Goal: Task Accomplishment & Management: Use online tool/utility

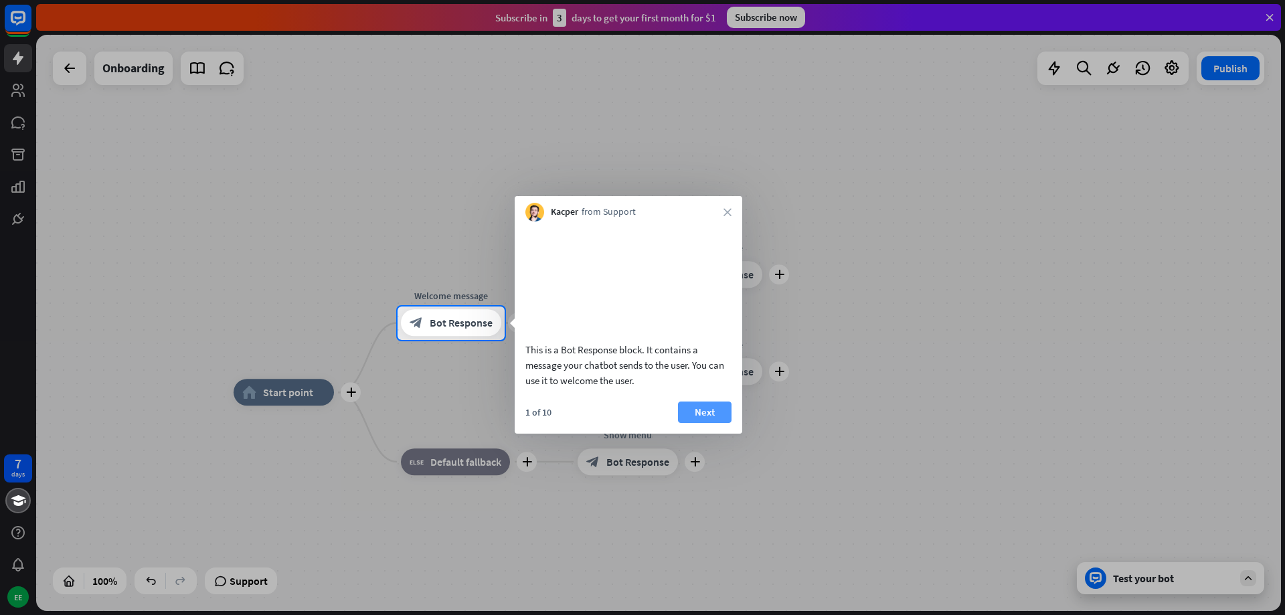
click at [696, 423] on button "Next" at bounding box center [705, 411] width 54 height 21
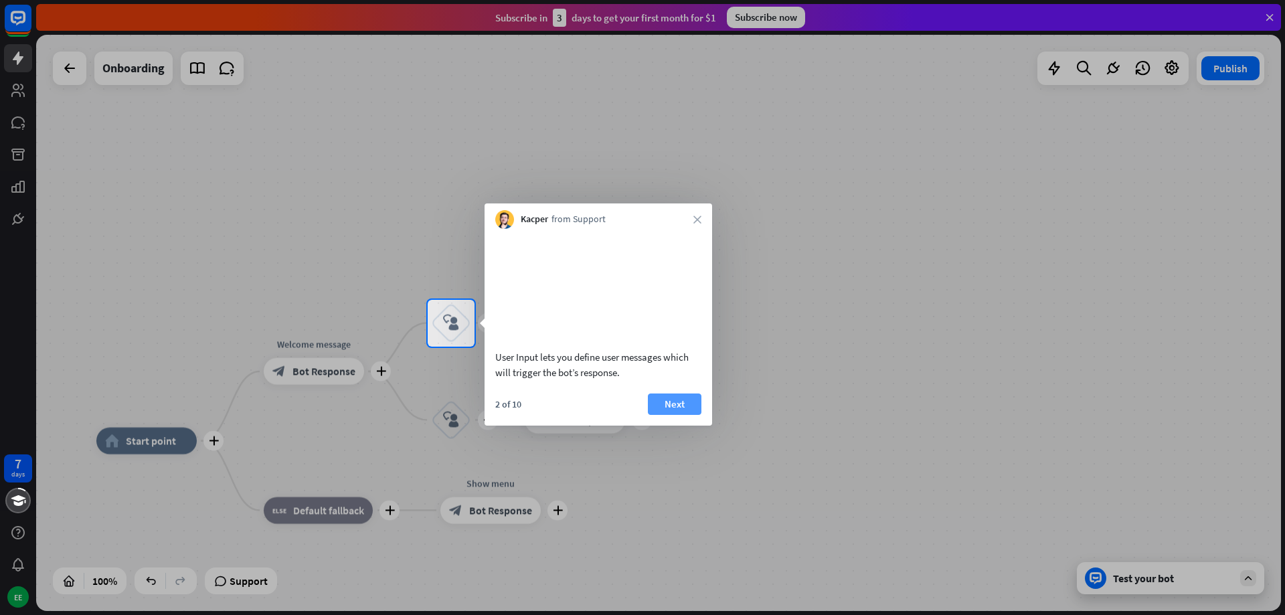
click at [674, 415] on button "Next" at bounding box center [675, 403] width 54 height 21
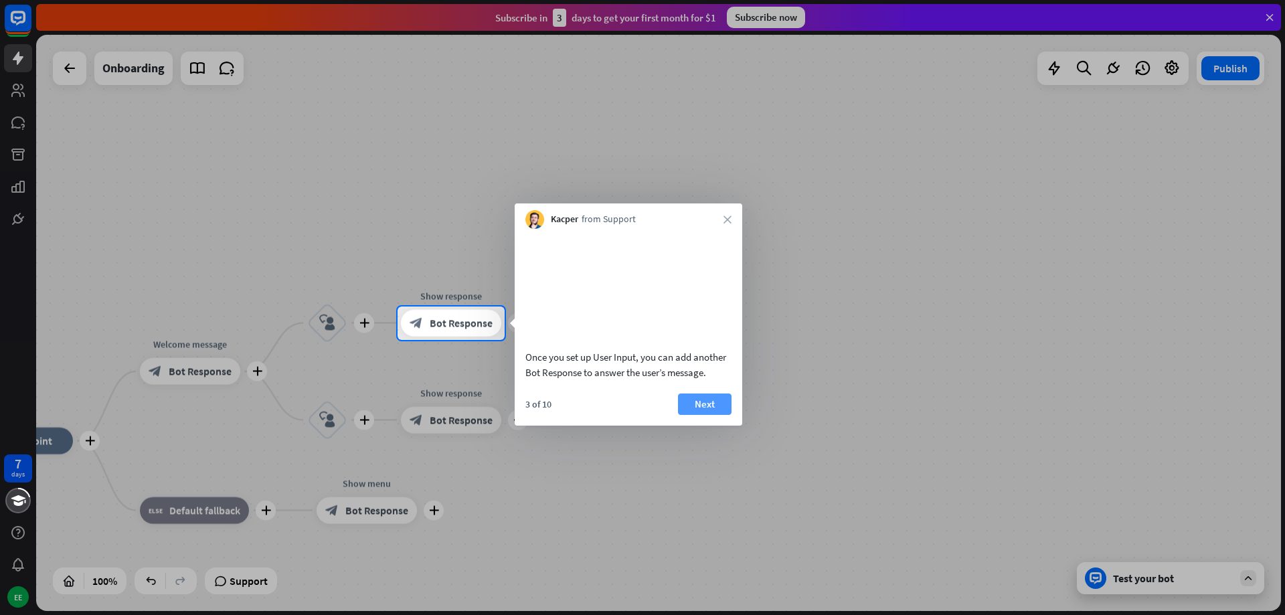
click at [706, 415] on button "Next" at bounding box center [705, 403] width 54 height 21
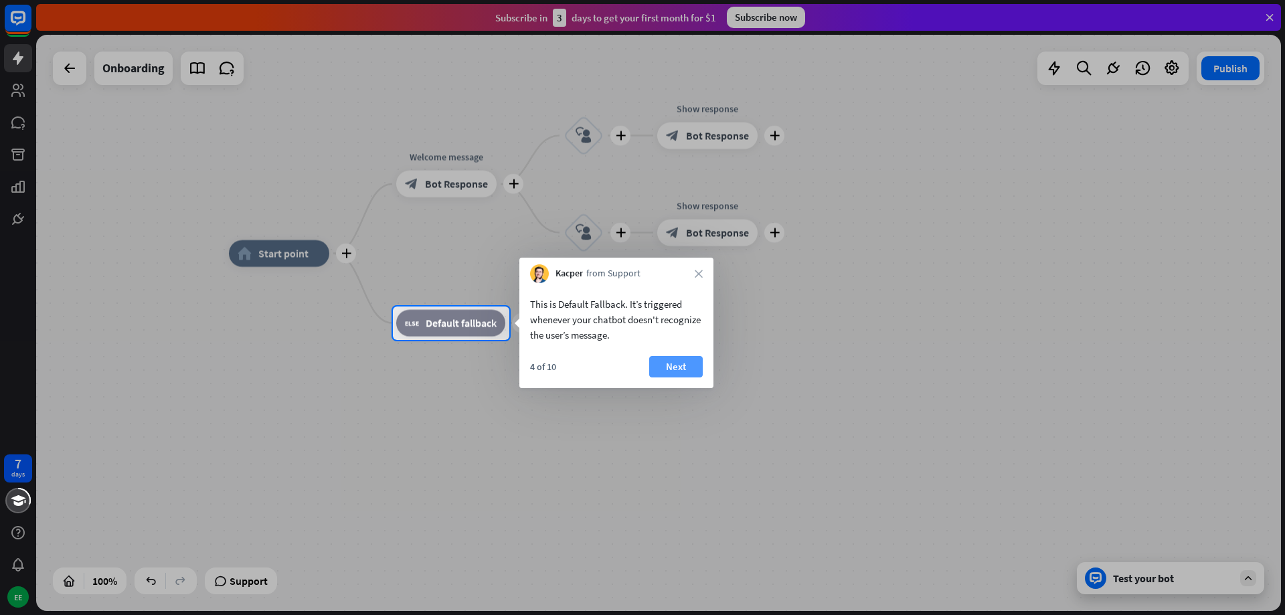
click at [681, 365] on button "Next" at bounding box center [676, 366] width 54 height 21
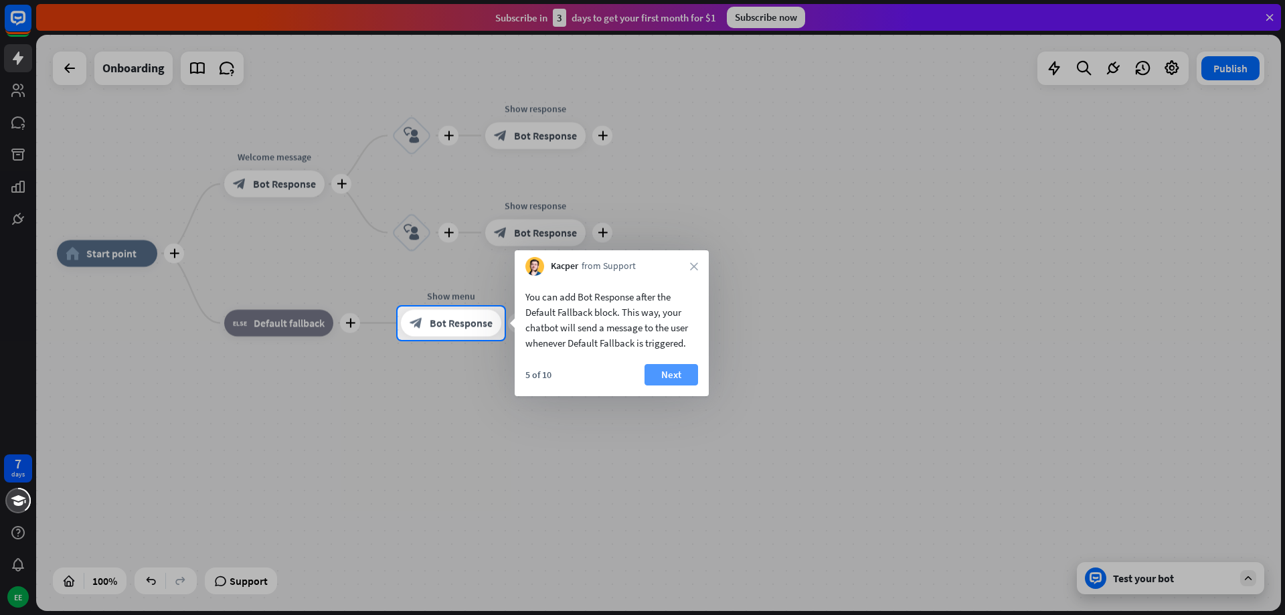
click at [678, 373] on button "Next" at bounding box center [671, 374] width 54 height 21
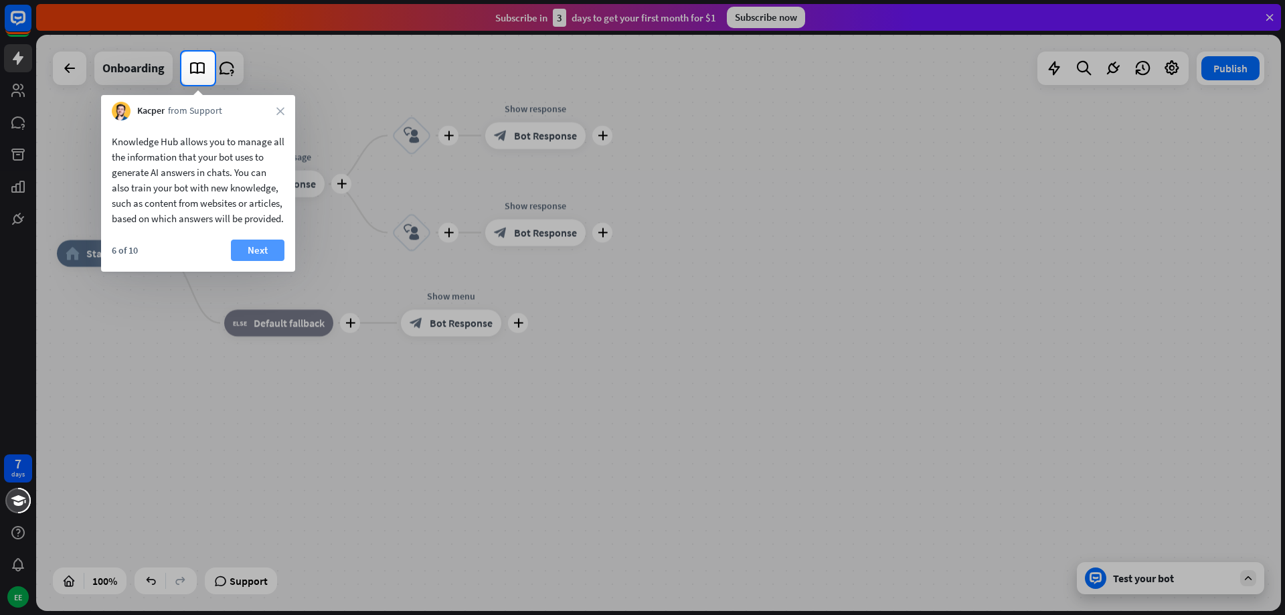
click at [260, 261] on button "Next" at bounding box center [258, 250] width 54 height 21
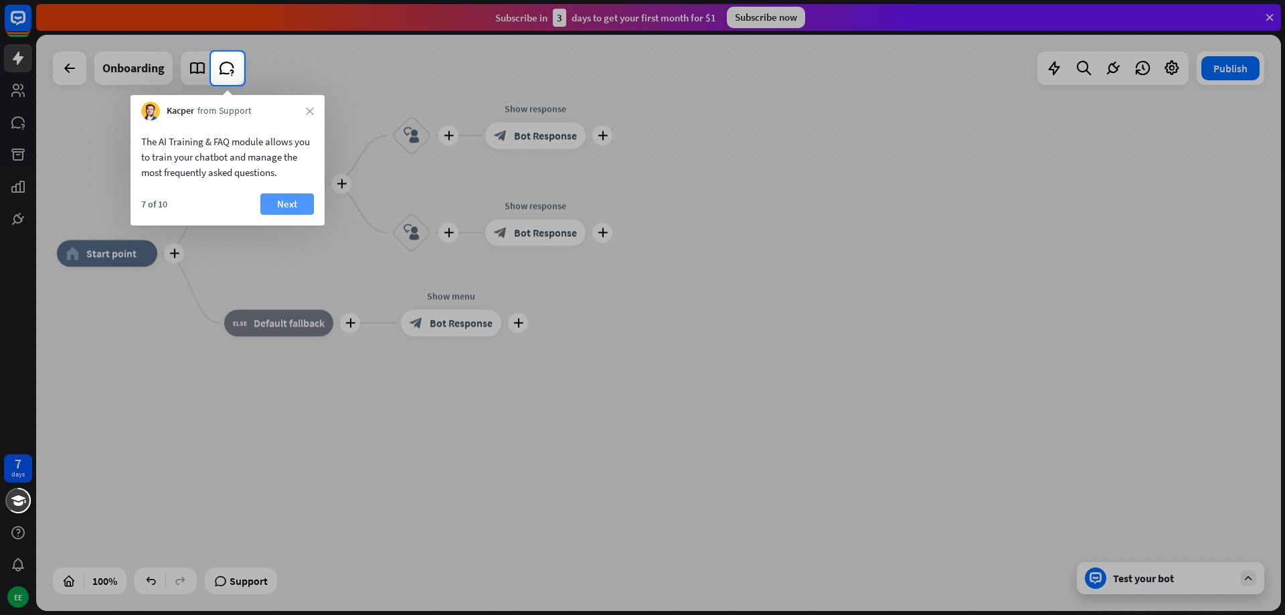
click at [278, 205] on button "Next" at bounding box center [287, 203] width 54 height 21
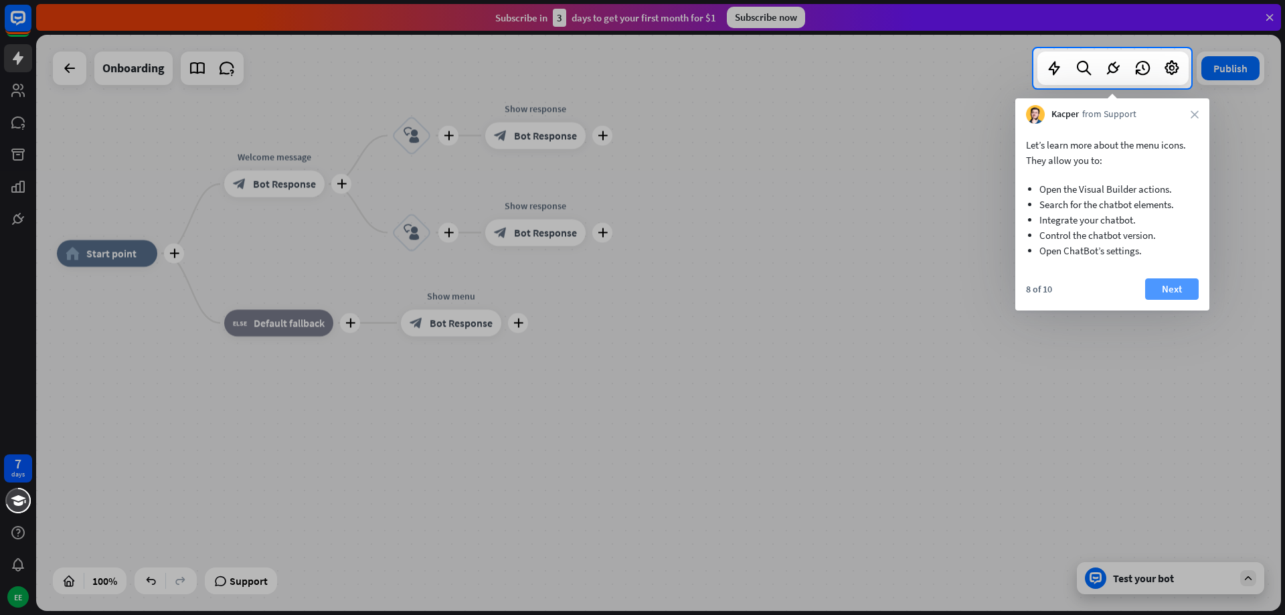
click at [1162, 286] on button "Next" at bounding box center [1172, 288] width 54 height 21
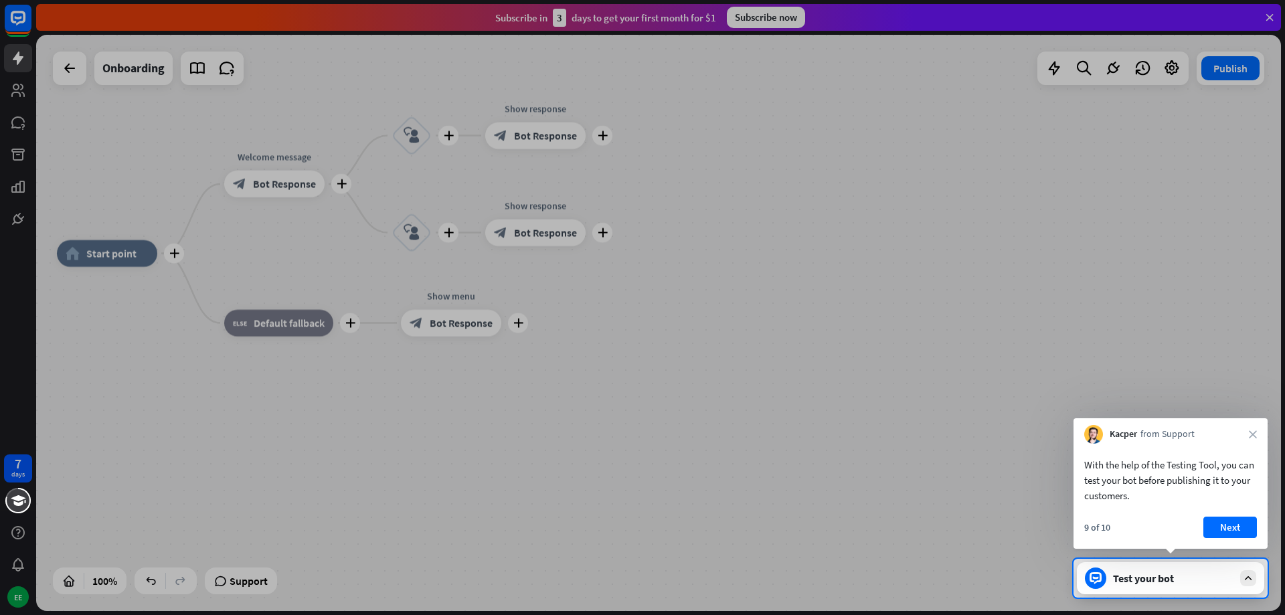
click at [1253, 528] on button "Next" at bounding box center [1230, 527] width 54 height 21
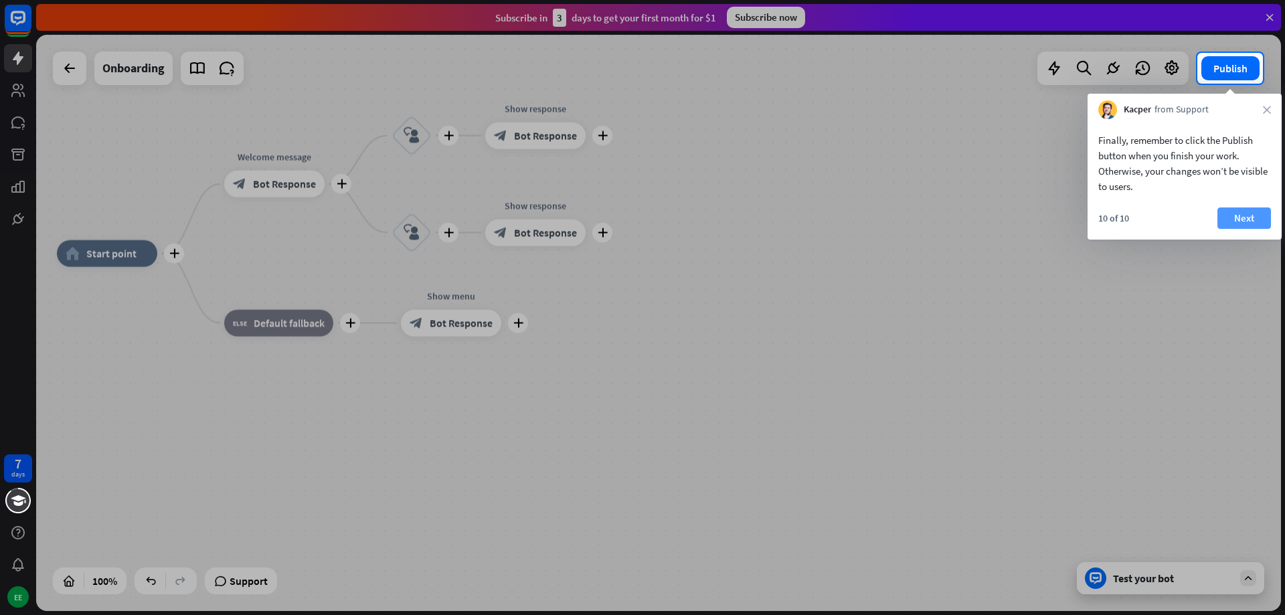
click at [1250, 211] on button "Next" at bounding box center [1244, 217] width 54 height 21
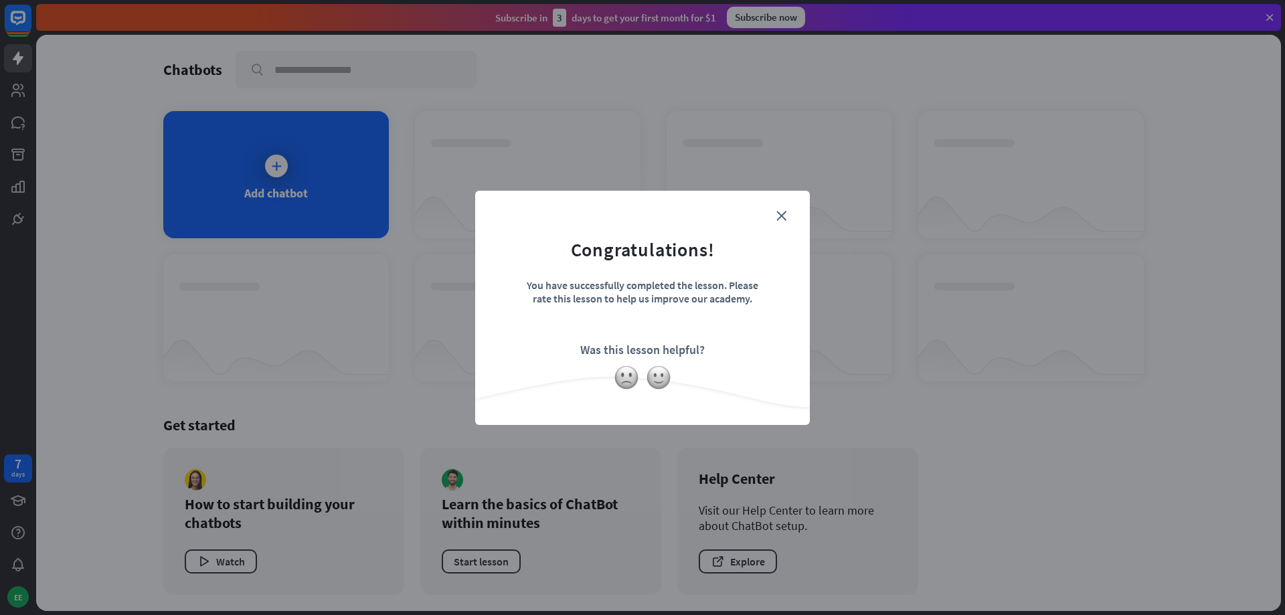
click at [781, 221] on form "Congratulations! You have successfully completed the lesson. Please rate this l…" at bounding box center [642, 287] width 301 height 160
click at [783, 215] on icon "close" at bounding box center [781, 216] width 10 height 10
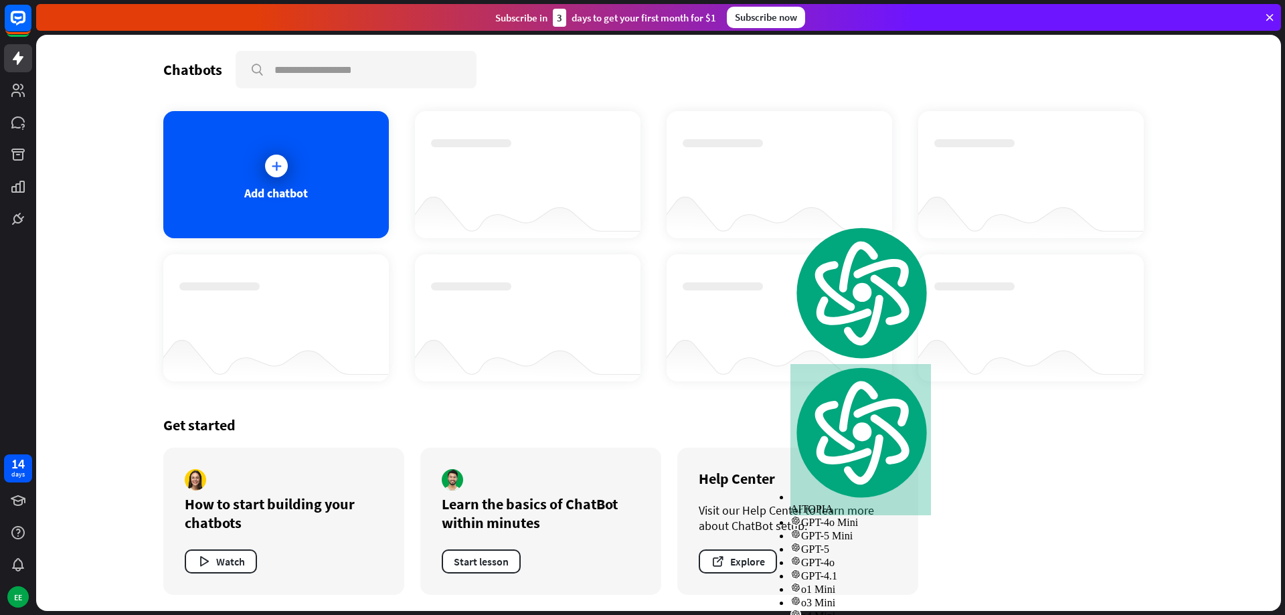
click at [268, 182] on div "Add chatbot" at bounding box center [275, 174] width 225 height 127
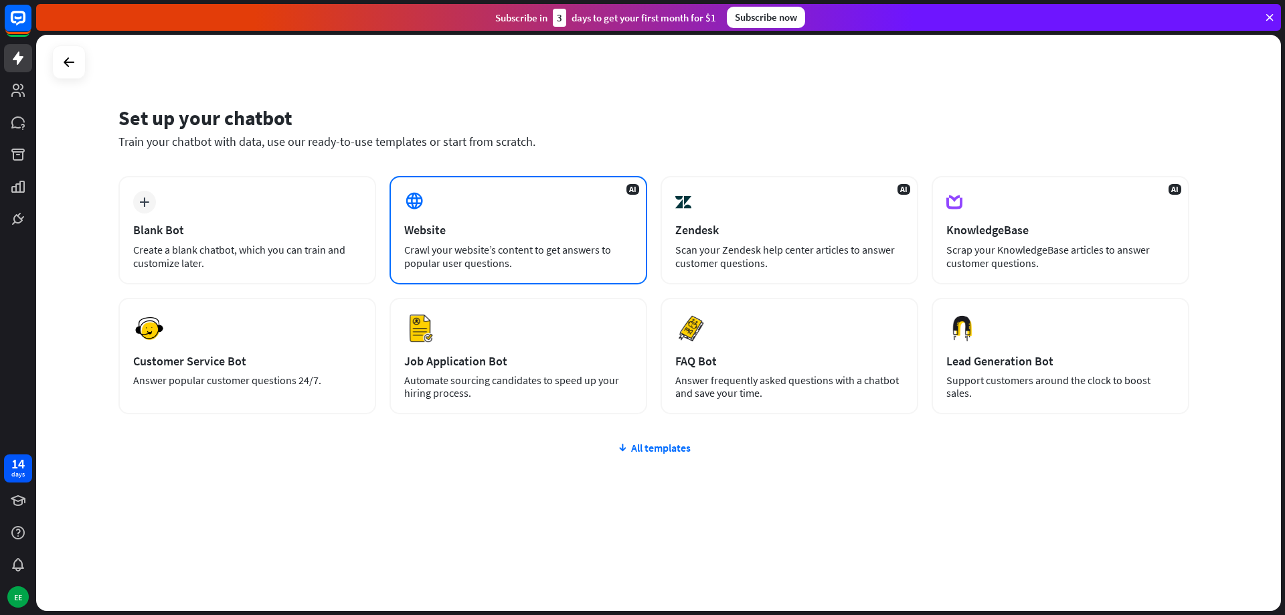
click at [462, 216] on div "AI Website Crawl your website’s content to get answers to popular user question…" at bounding box center [518, 230] width 258 height 108
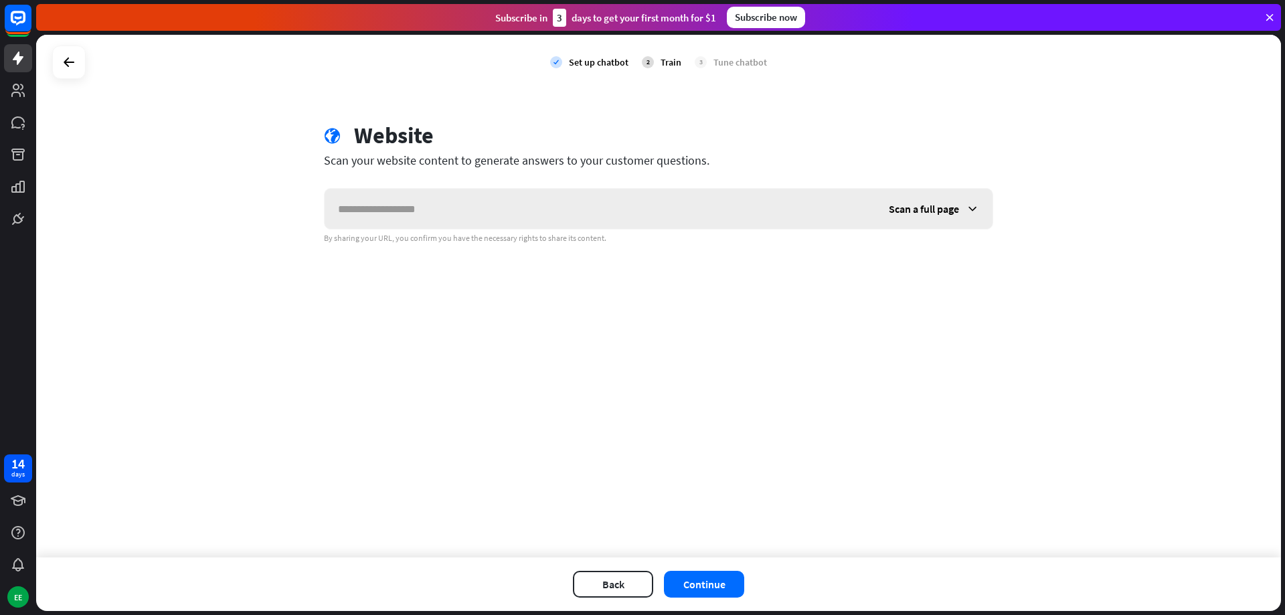
click at [462, 216] on input "text" at bounding box center [599, 209] width 551 height 40
click at [970, 207] on icon at bounding box center [971, 208] width 13 height 13
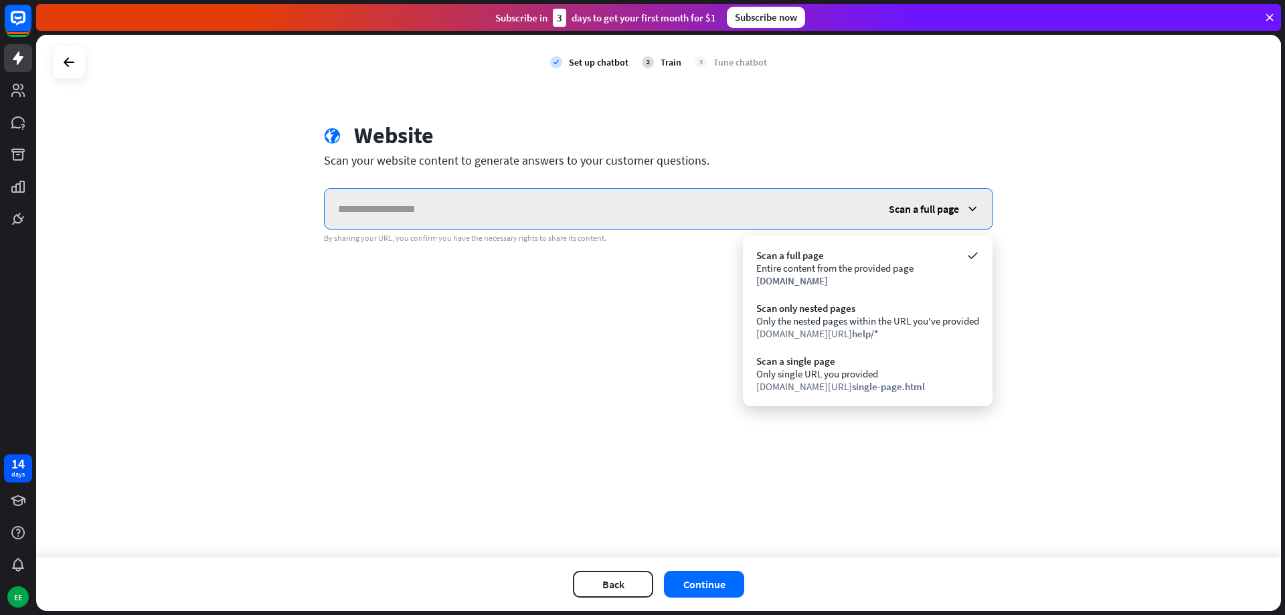
click at [514, 207] on input "text" at bounding box center [599, 209] width 551 height 40
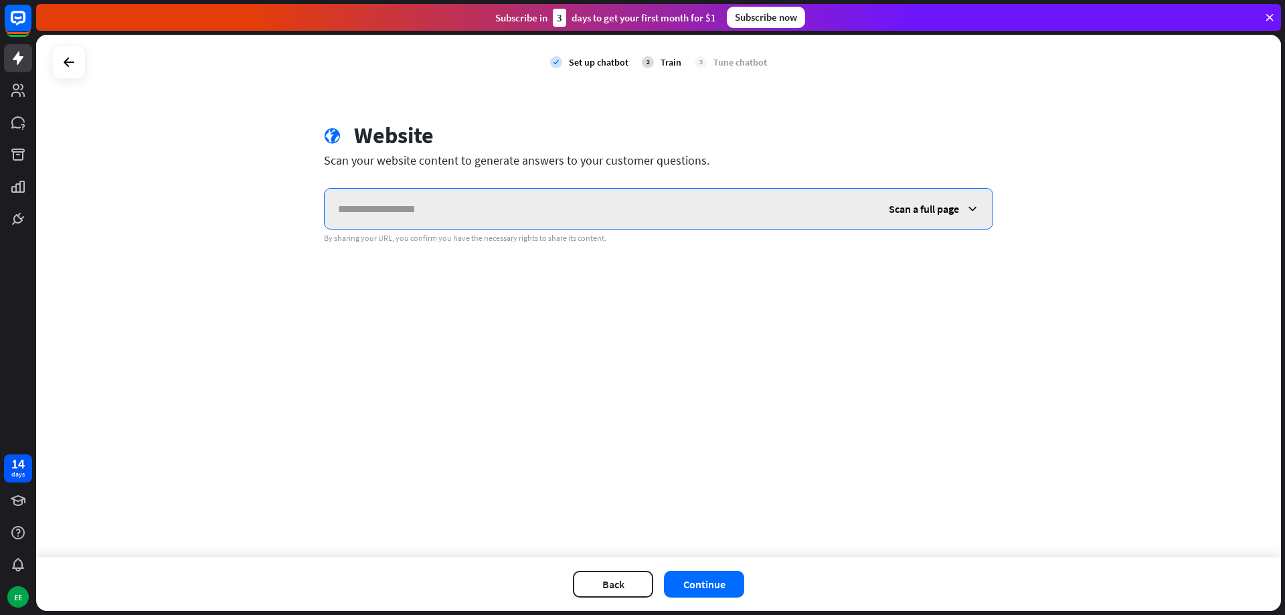
paste input "**********"
type input "**********"
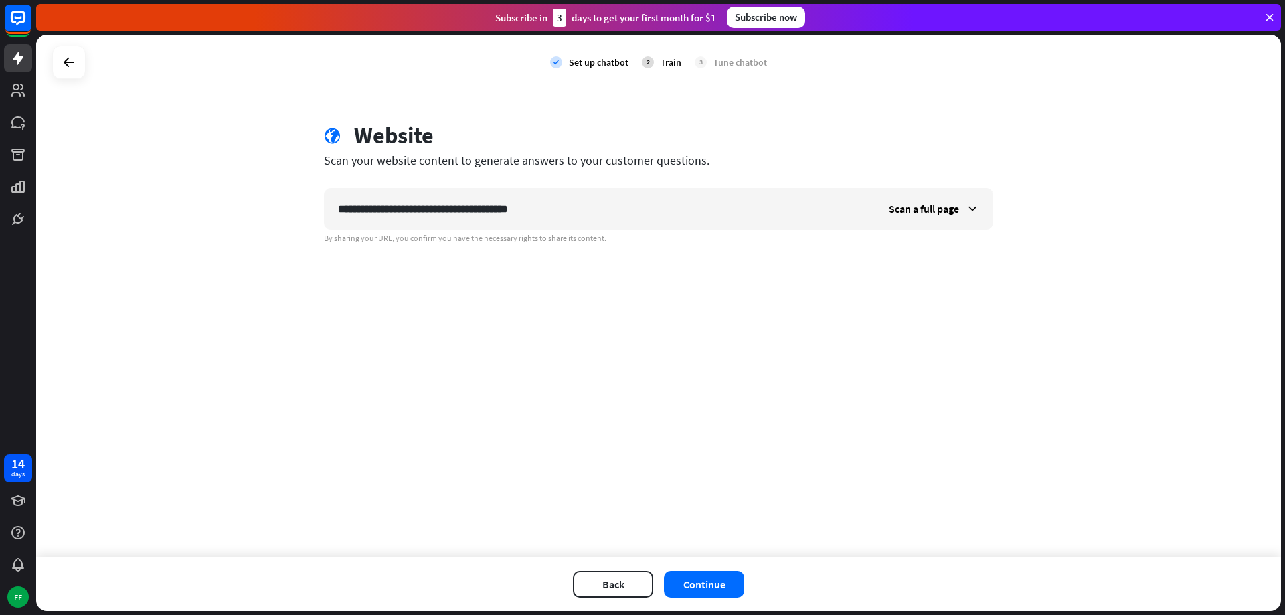
click at [805, 368] on div "**********" at bounding box center [658, 296] width 1244 height 523
click at [702, 581] on button "Continue" at bounding box center [704, 584] width 80 height 27
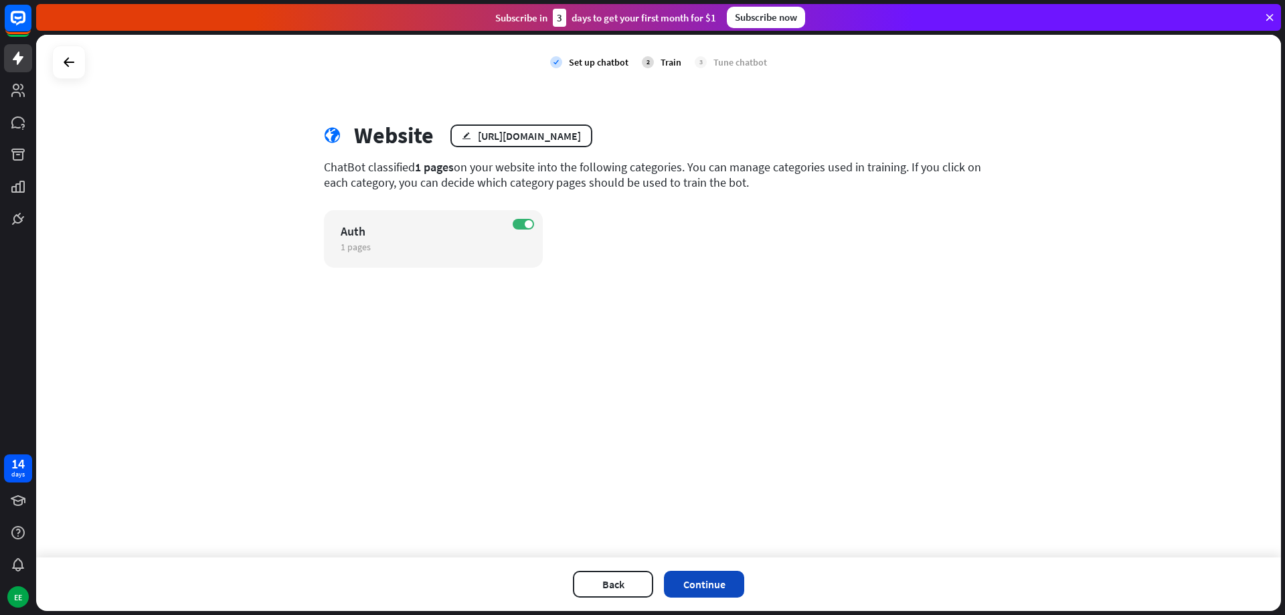
click at [713, 584] on button "Continue" at bounding box center [704, 584] width 80 height 27
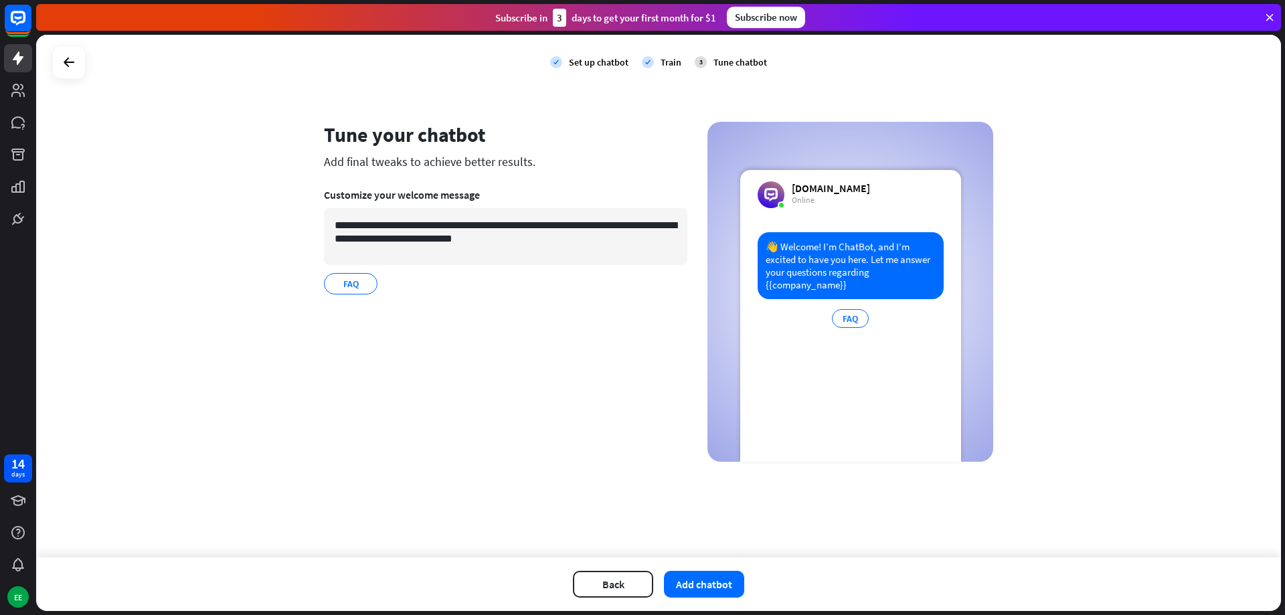
click at [828, 274] on div "👋 Welcome! I’m ChatBot, and I’m excited to have you here. Let me answer your qu…" at bounding box center [850, 265] width 186 height 67
click at [851, 328] on div "FAQ" at bounding box center [850, 318] width 37 height 19
drag, startPoint x: 351, startPoint y: 285, endPoint x: 355, endPoint y: 291, distance: 6.9
click at [355, 290] on span "FAQ" at bounding box center [351, 283] width 18 height 15
click at [366, 285] on icon "edit" at bounding box center [366, 284] width 11 height 10
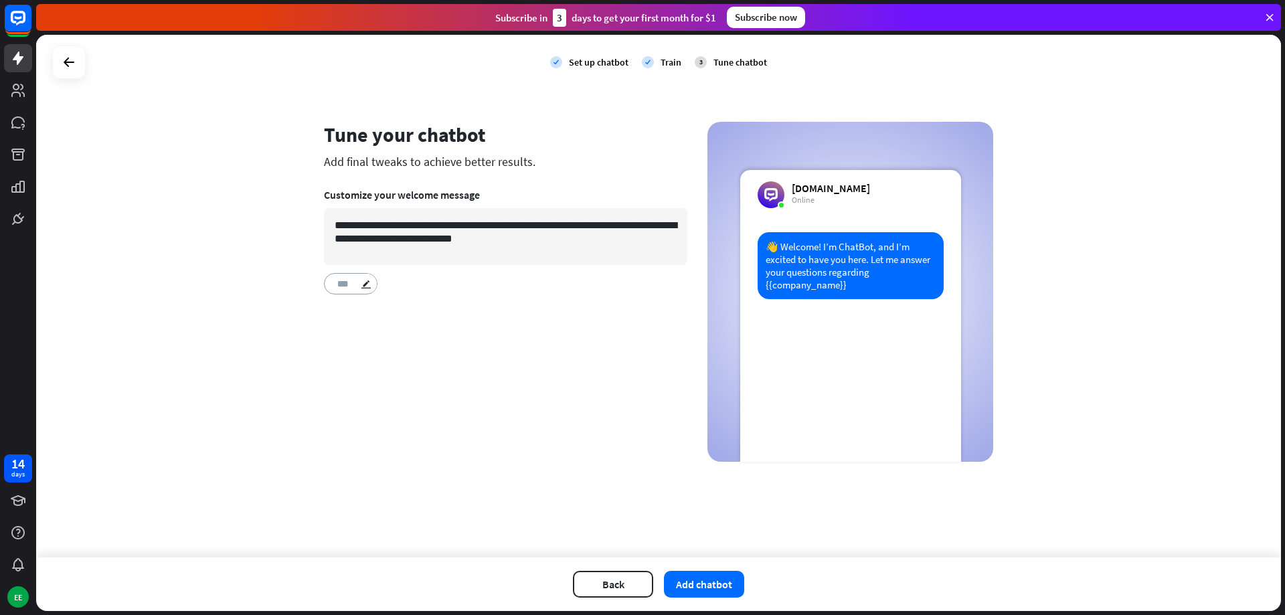
click at [354, 283] on input "***" at bounding box center [348, 284] width 23 height 12
click at [339, 285] on input "***" at bounding box center [348, 284] width 23 height 12
click at [362, 283] on icon "edit" at bounding box center [366, 284] width 11 height 10
click at [707, 589] on button "Add chatbot" at bounding box center [704, 584] width 80 height 27
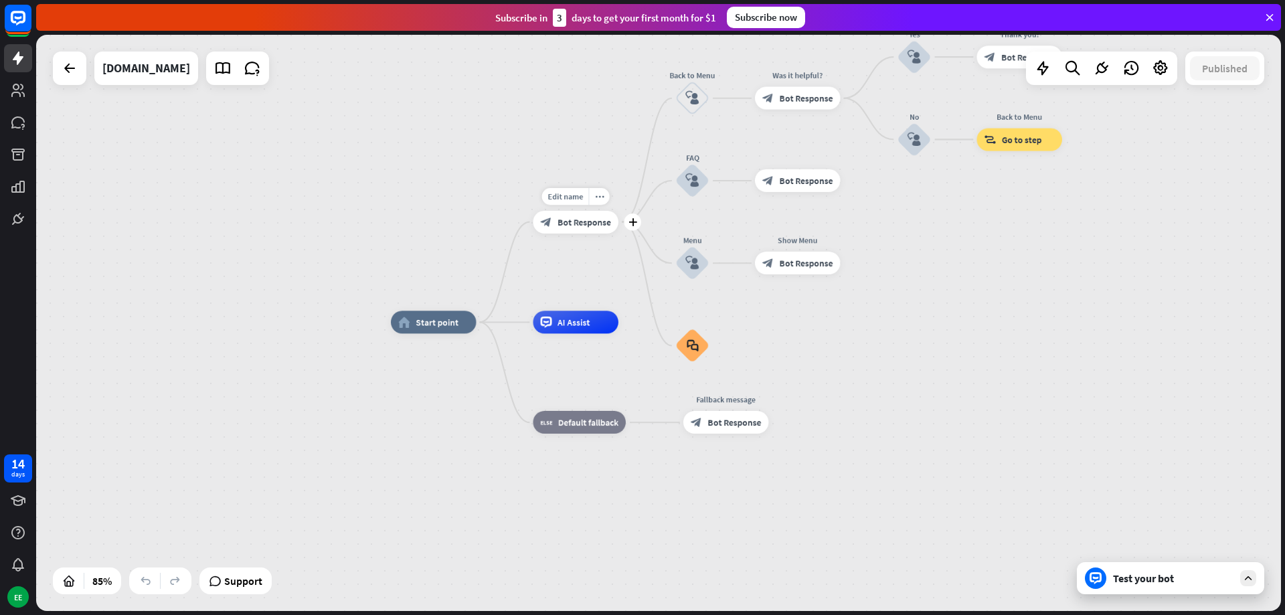
click at [595, 222] on span "Bot Response" at bounding box center [584, 221] width 54 height 11
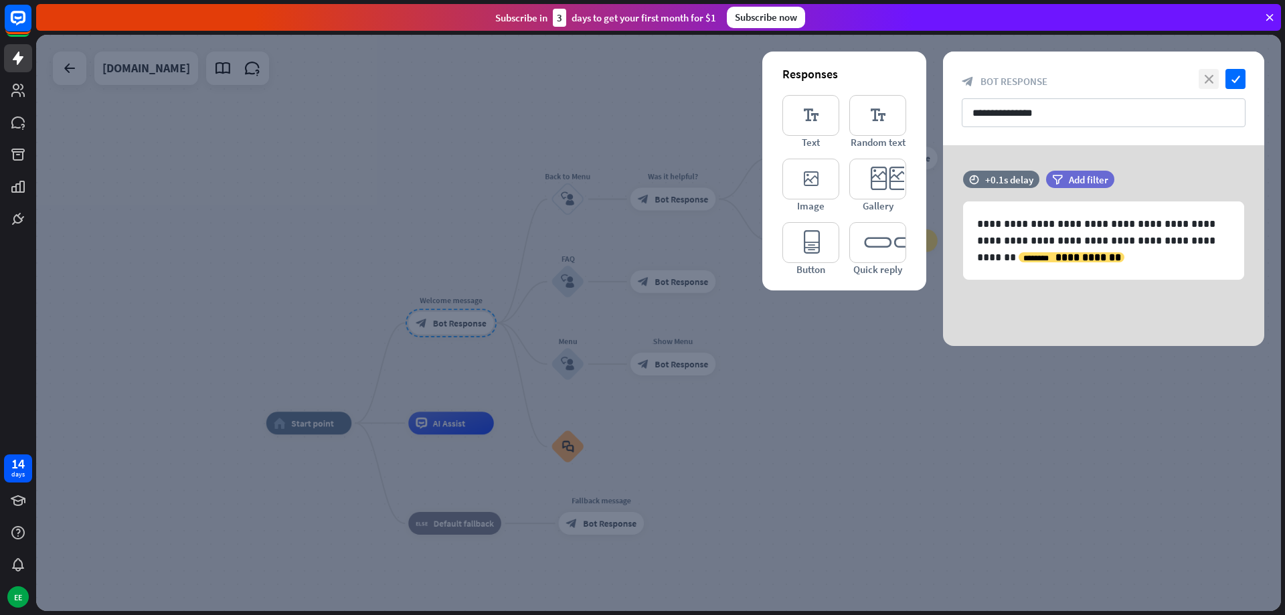
click at [1207, 78] on icon "close" at bounding box center [1208, 79] width 20 height 20
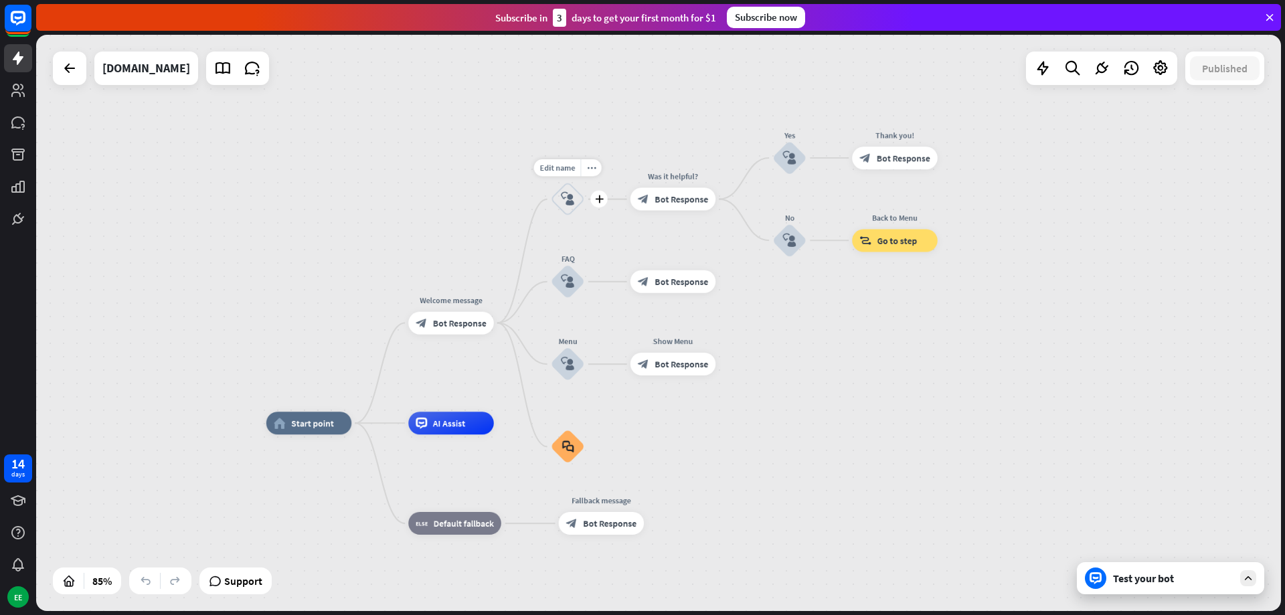
click at [573, 201] on icon "block_user_input" at bounding box center [567, 198] width 13 height 13
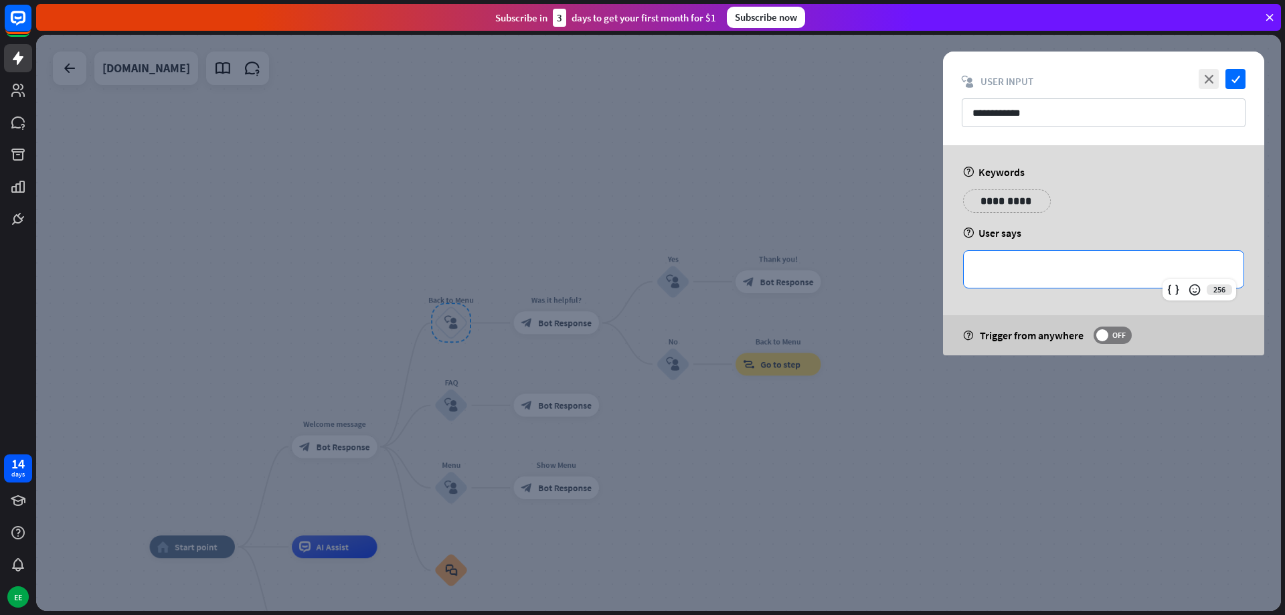
click at [1042, 274] on p "**********" at bounding box center [1103, 269] width 253 height 17
click at [1009, 274] on p "**********" at bounding box center [1103, 269] width 253 height 17
click at [1018, 274] on p "**********" at bounding box center [1103, 269] width 253 height 17
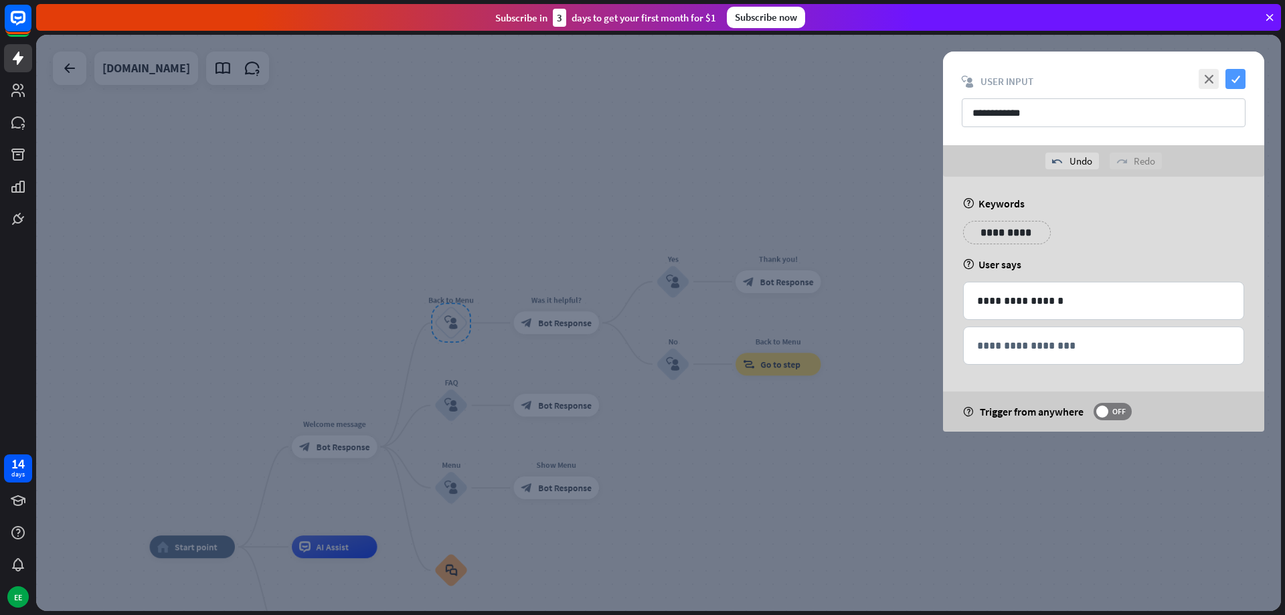
click at [1236, 80] on icon "check" at bounding box center [1235, 79] width 20 height 20
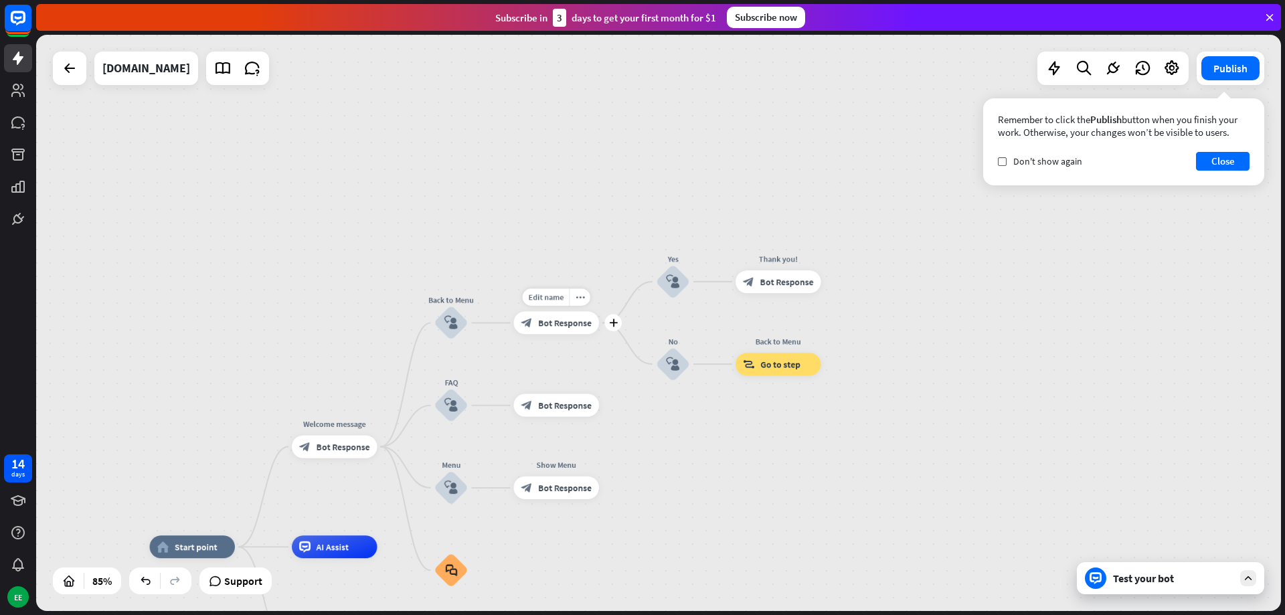
click at [554, 335] on div "Edit name more_horiz plus block_bot_response Bot Response" at bounding box center [557, 323] width 86 height 23
click at [557, 321] on span "Bot Response" at bounding box center [565, 322] width 54 height 11
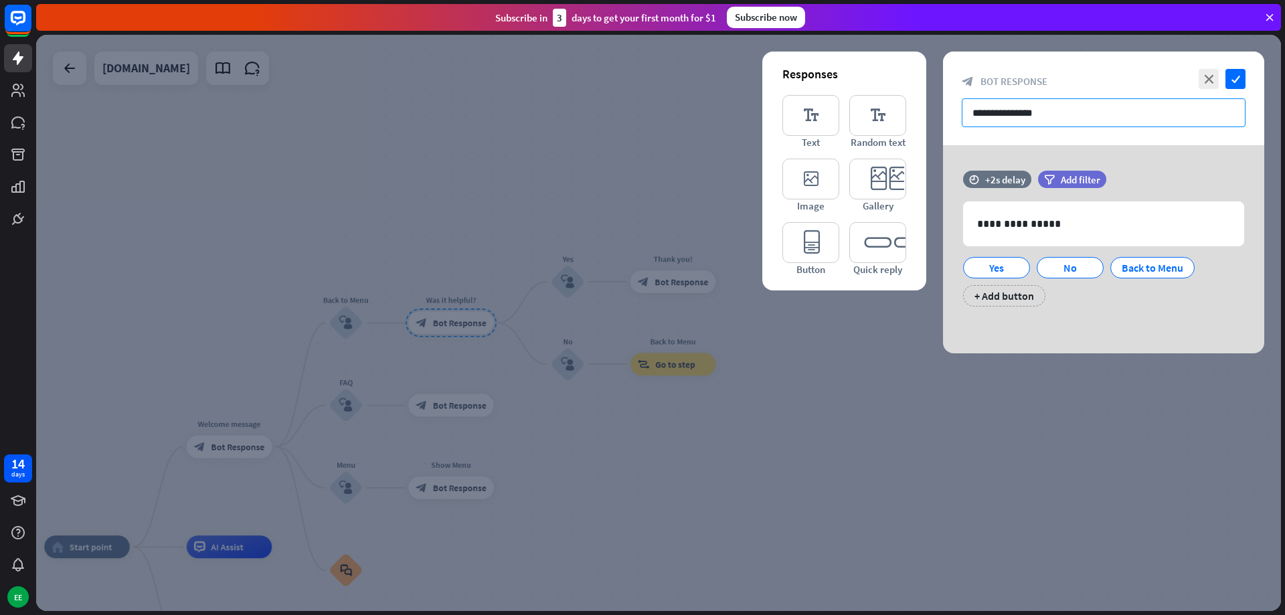
click at [1117, 113] on input "**********" at bounding box center [1103, 112] width 284 height 29
click at [1212, 78] on icon "close" at bounding box center [1208, 79] width 20 height 20
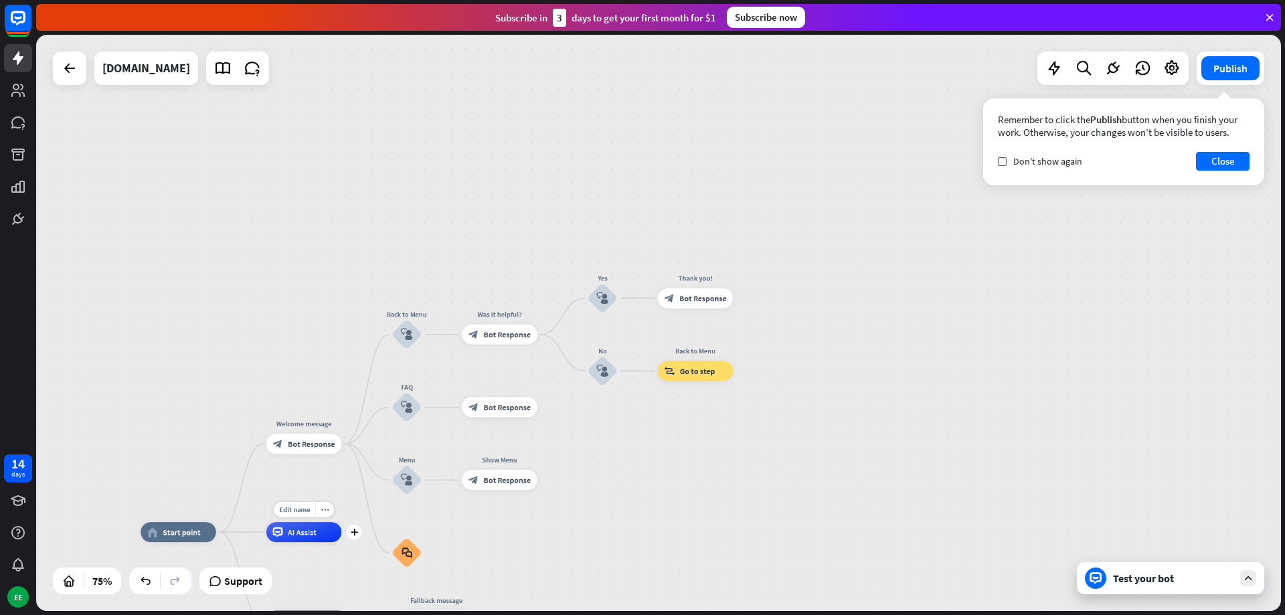
click at [301, 542] on div "Edit name more_horiz plus AI Assist" at bounding box center [304, 532] width 76 height 20
click at [306, 537] on span "AI Assist" at bounding box center [302, 532] width 29 height 10
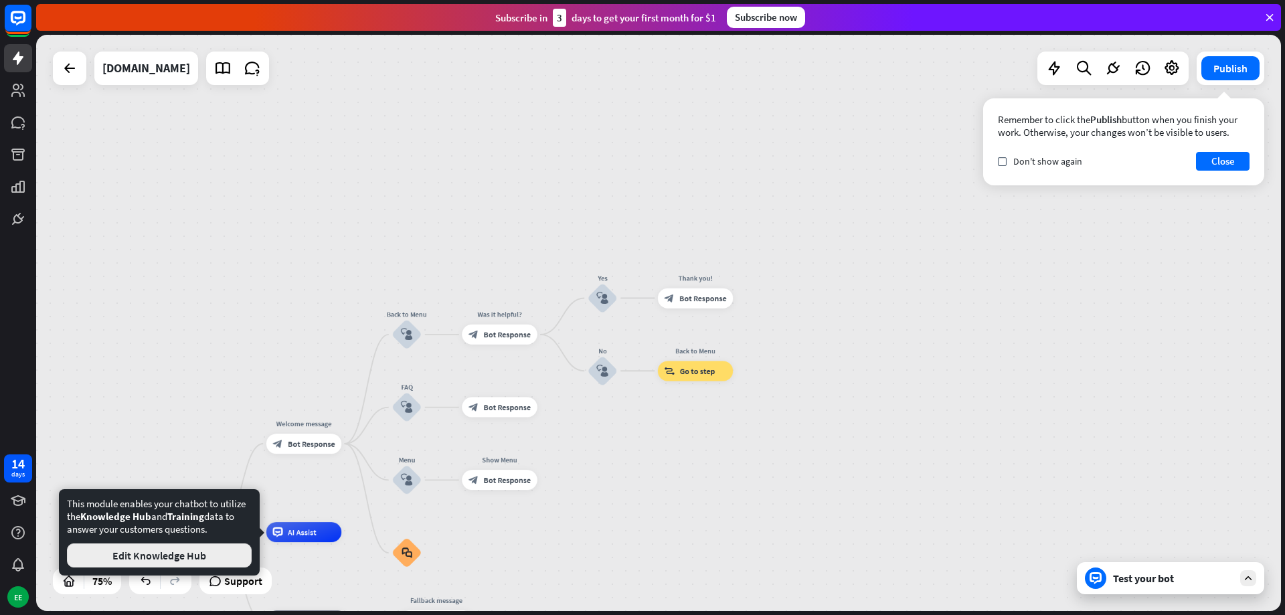
click at [120, 561] on button "Edit Knowledge Hub" at bounding box center [159, 555] width 185 height 24
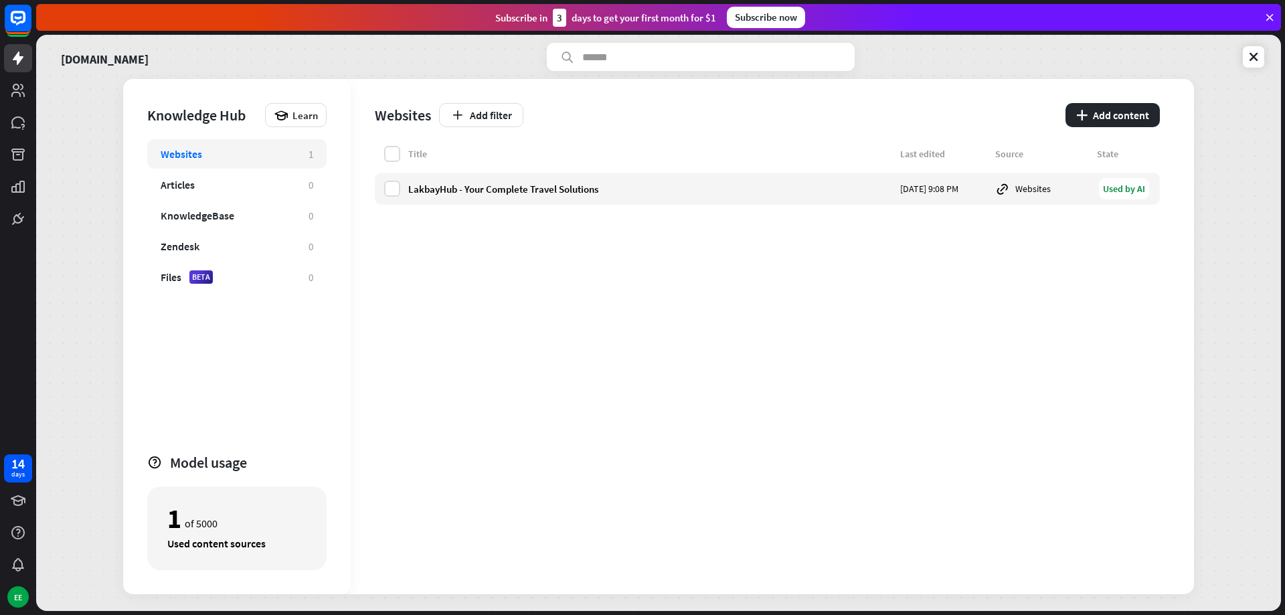
click at [403, 119] on div "Websites" at bounding box center [403, 115] width 56 height 19
click at [415, 155] on div "Title" at bounding box center [650, 154] width 484 height 12
click at [506, 193] on div "LakbayHub - Your Complete Travel Solutions" at bounding box center [650, 189] width 484 height 13
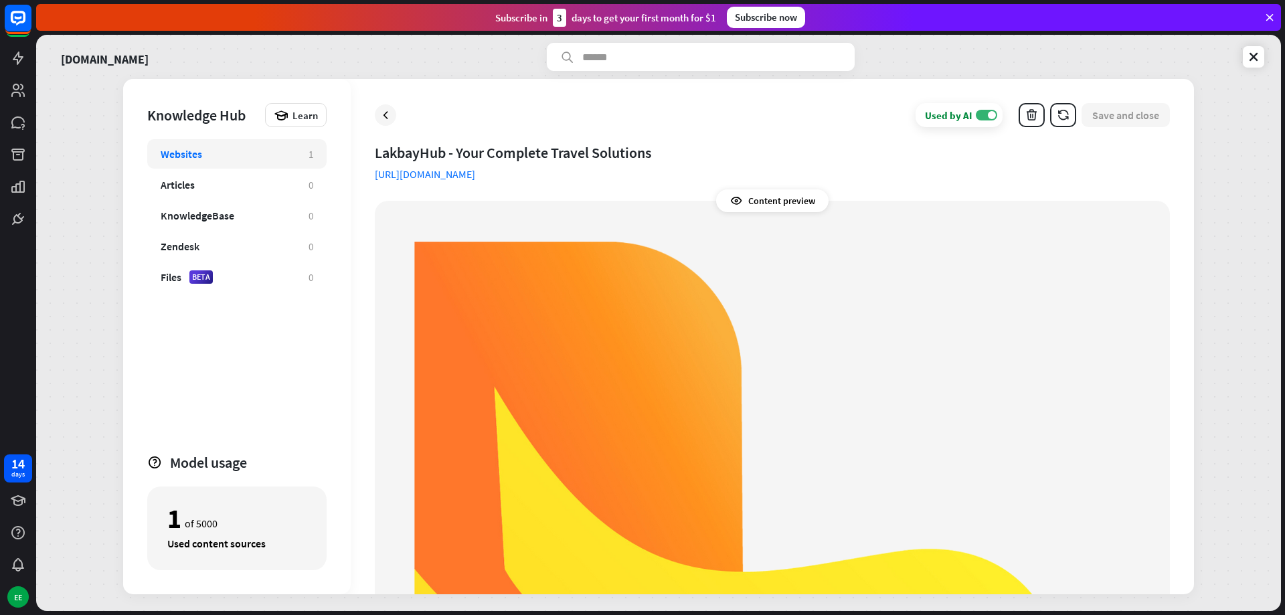
click at [475, 174] on link "[URL][DOMAIN_NAME]" at bounding box center [425, 173] width 100 height 13
click at [733, 201] on icon at bounding box center [735, 200] width 13 height 13
click at [759, 199] on div "Content preview" at bounding box center [772, 200] width 112 height 23
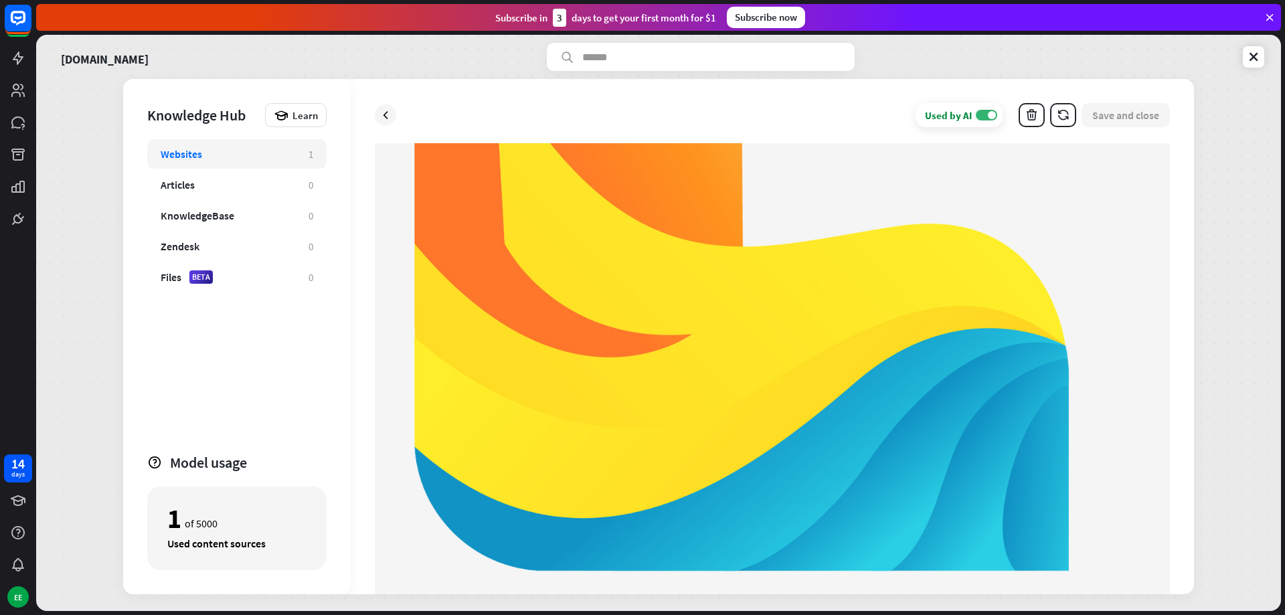
scroll to position [401, 0]
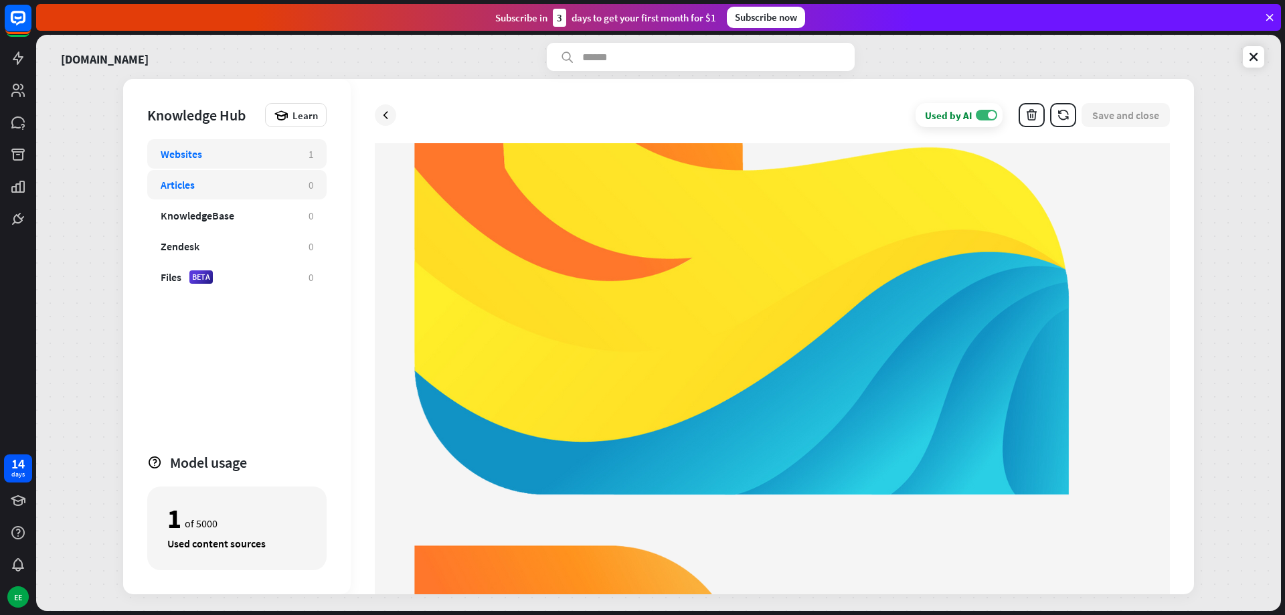
click at [253, 189] on div "Articles" at bounding box center [228, 184] width 134 height 13
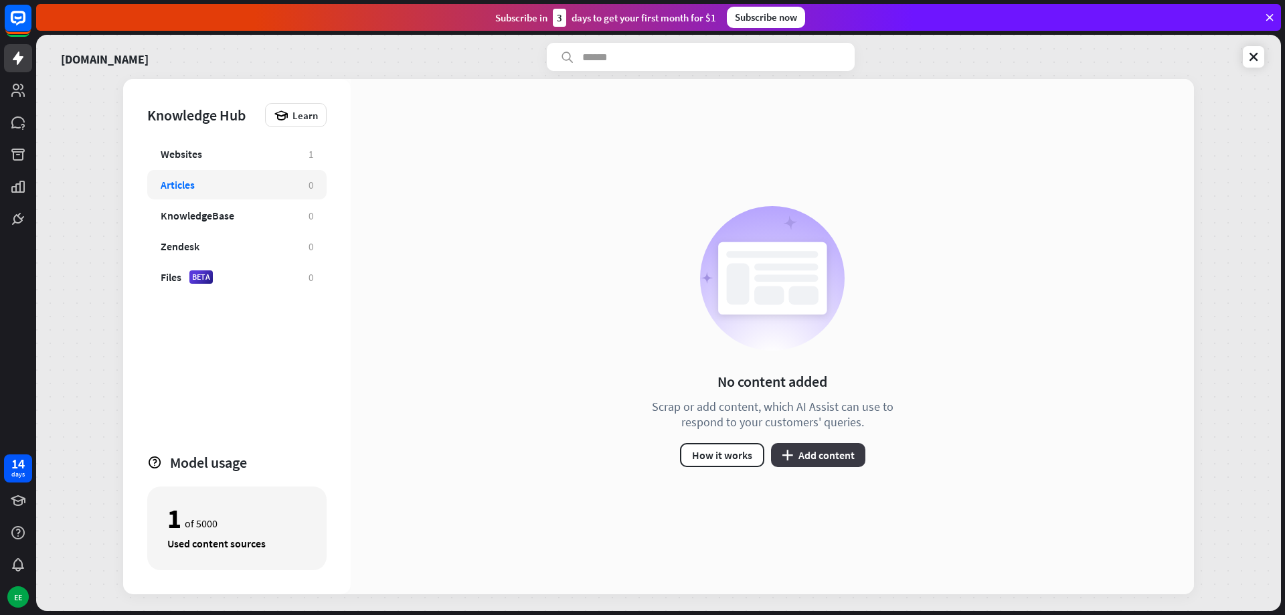
click at [823, 457] on button "plus Add content" at bounding box center [818, 455] width 94 height 24
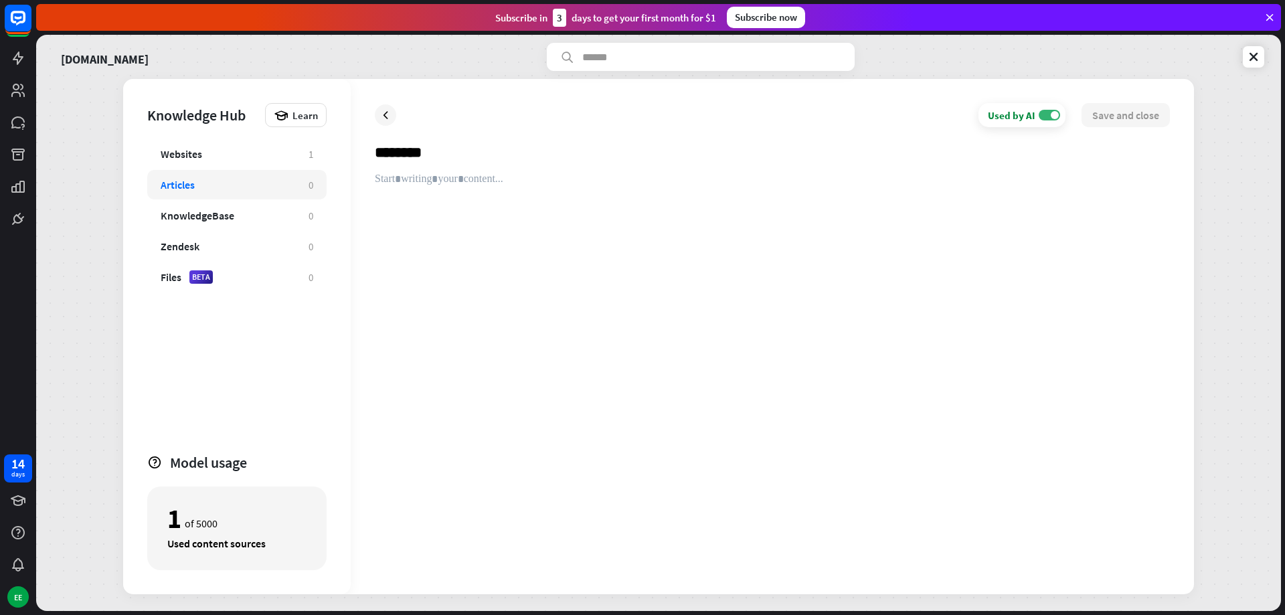
type input "********"
click at [489, 181] on div at bounding box center [772, 371] width 795 height 397
click at [177, 278] on div "Files" at bounding box center [171, 276] width 21 height 13
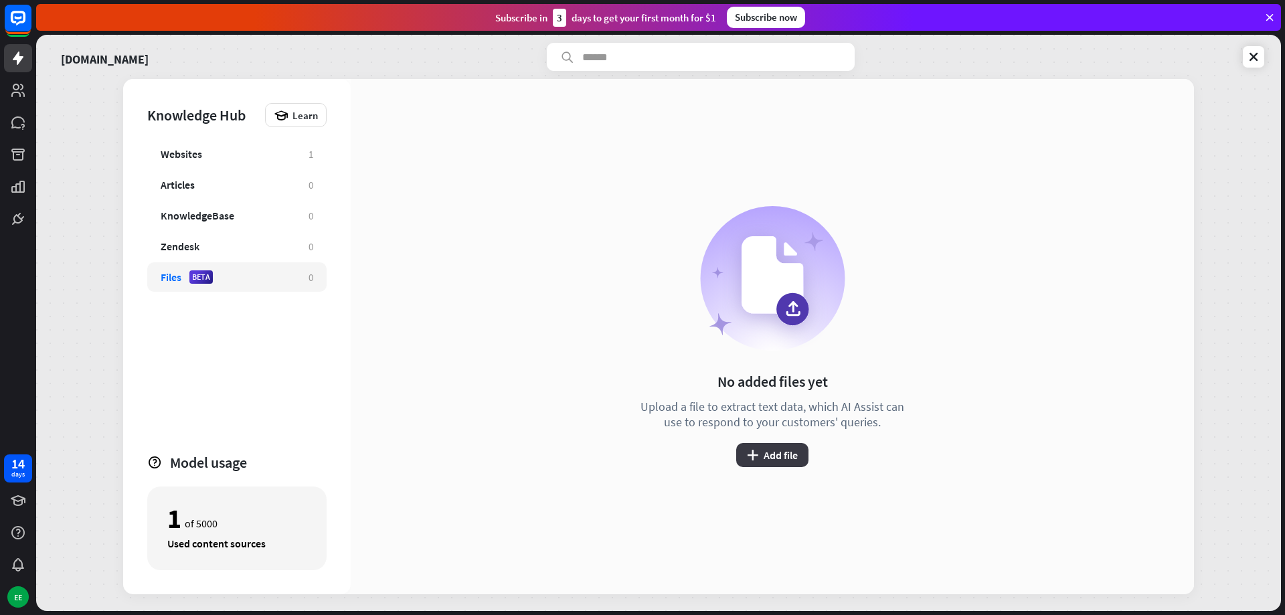
click at [766, 454] on button "plus Add file" at bounding box center [772, 455] width 72 height 24
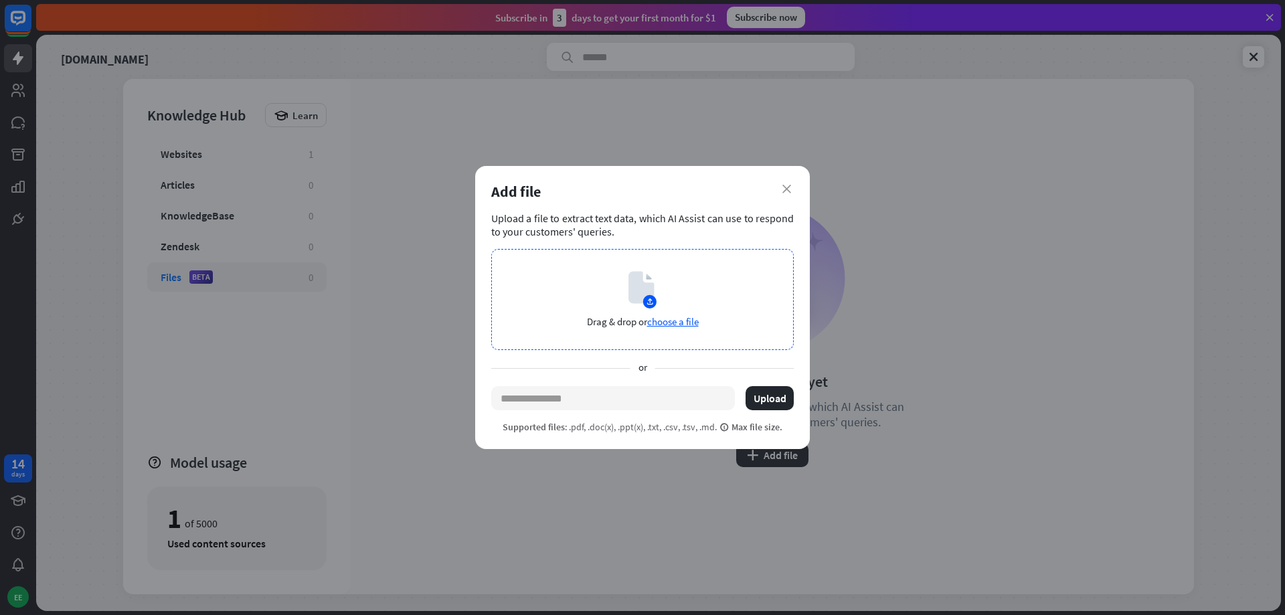
click at [668, 325] on span "choose a file" at bounding box center [673, 321] width 52 height 13
click at [784, 185] on icon "close" at bounding box center [786, 189] width 9 height 9
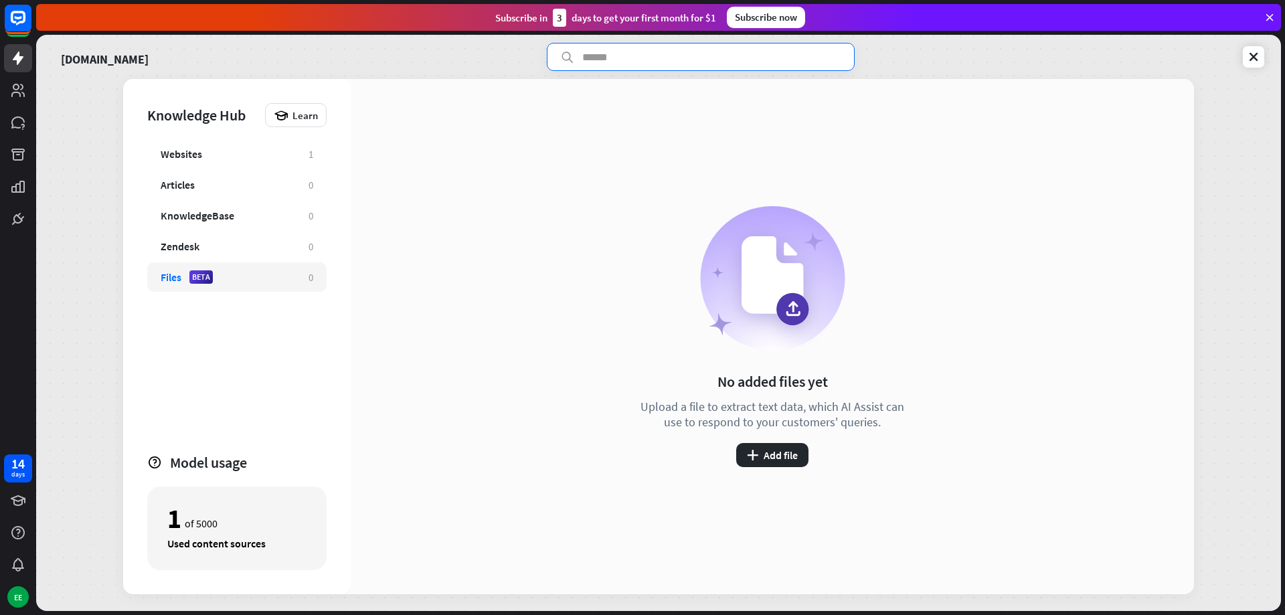
click at [595, 68] on input "text" at bounding box center [701, 57] width 308 height 28
